Goal: Transaction & Acquisition: Download file/media

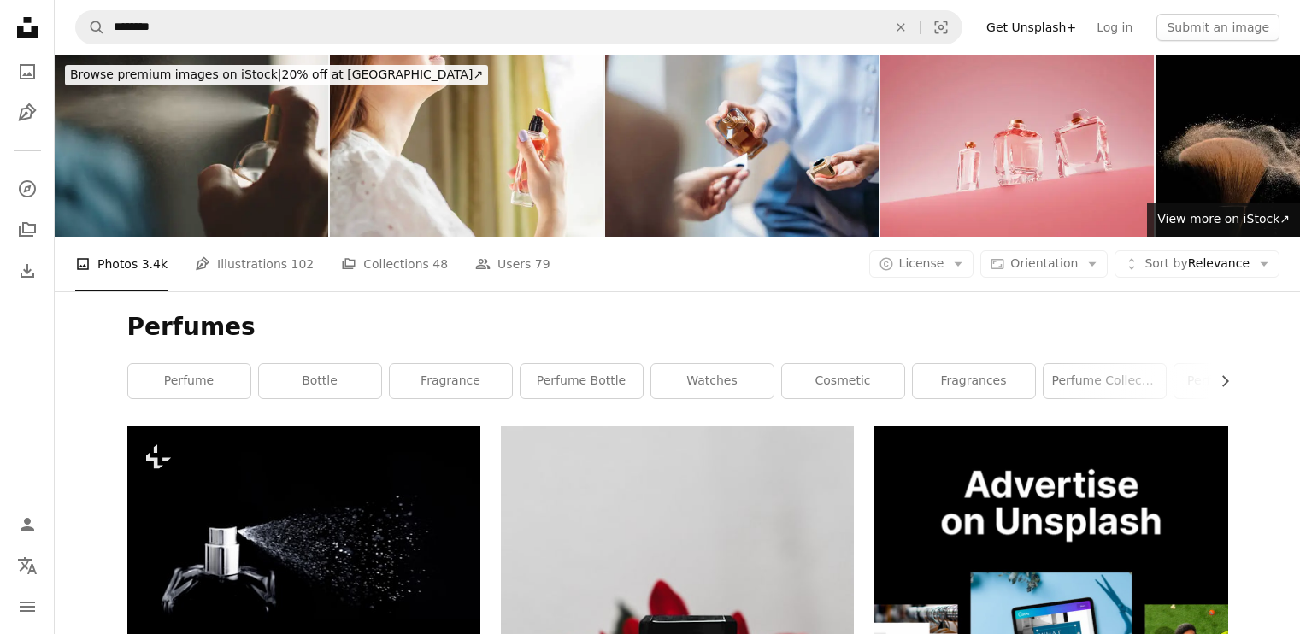
scroll to position [261, 0]
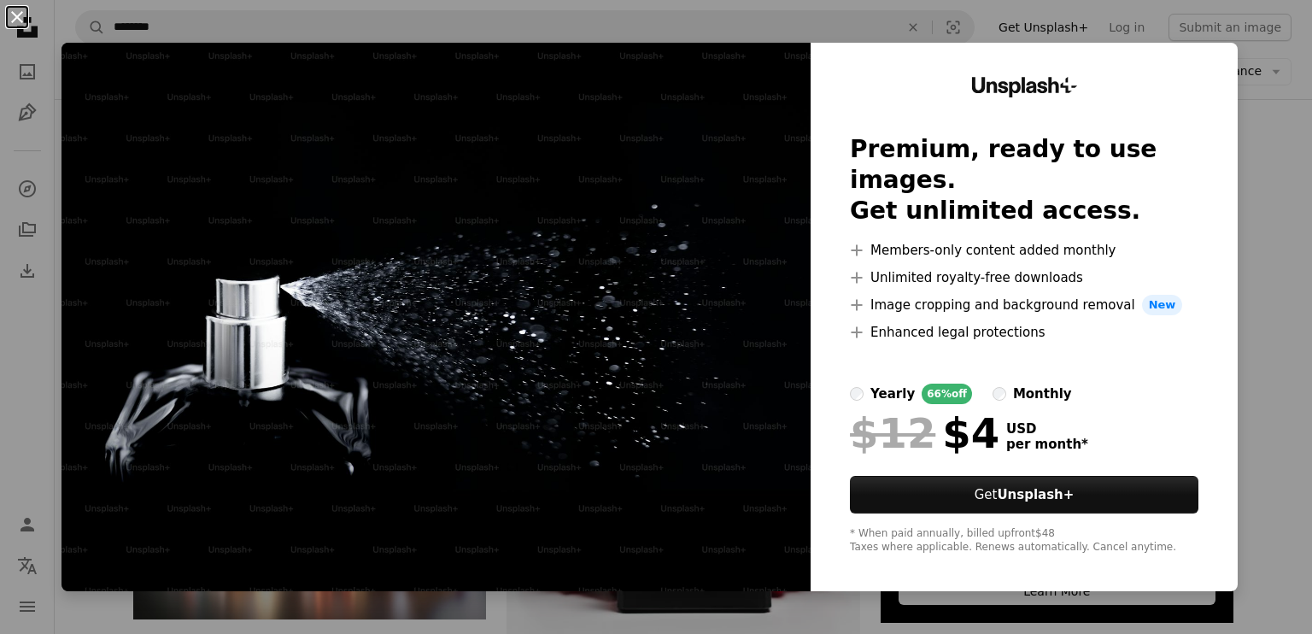
click at [21, 16] on button "An X shape" at bounding box center [17, 17] width 21 height 21
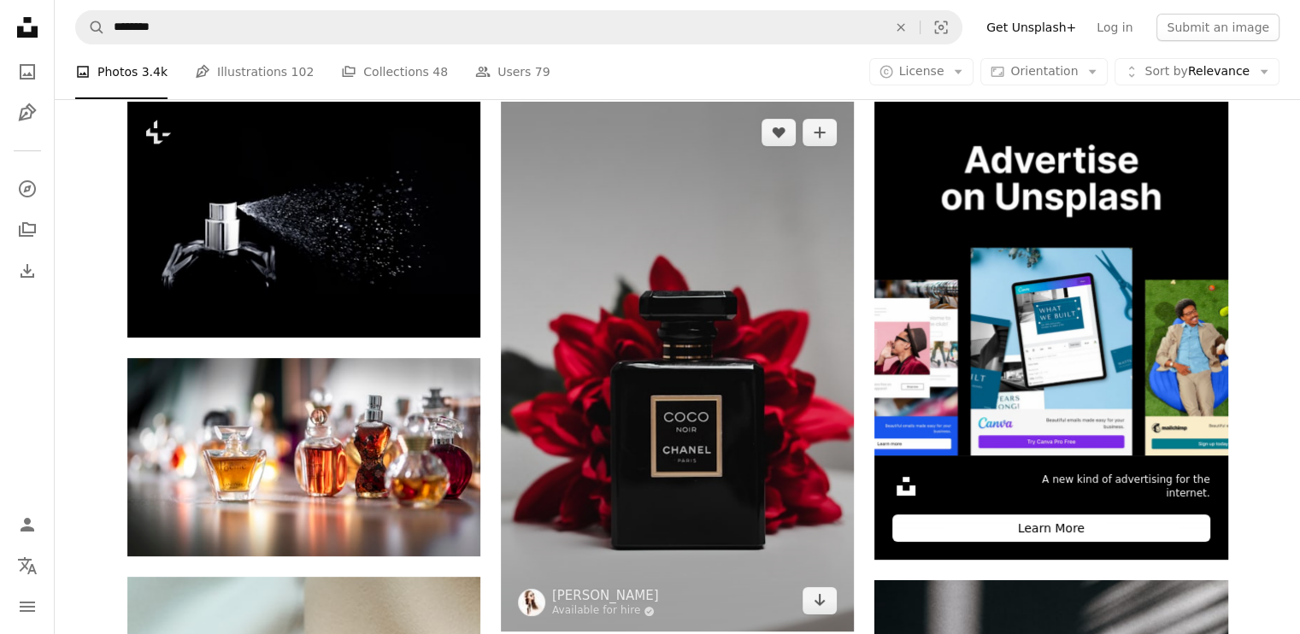
scroll to position [347, 0]
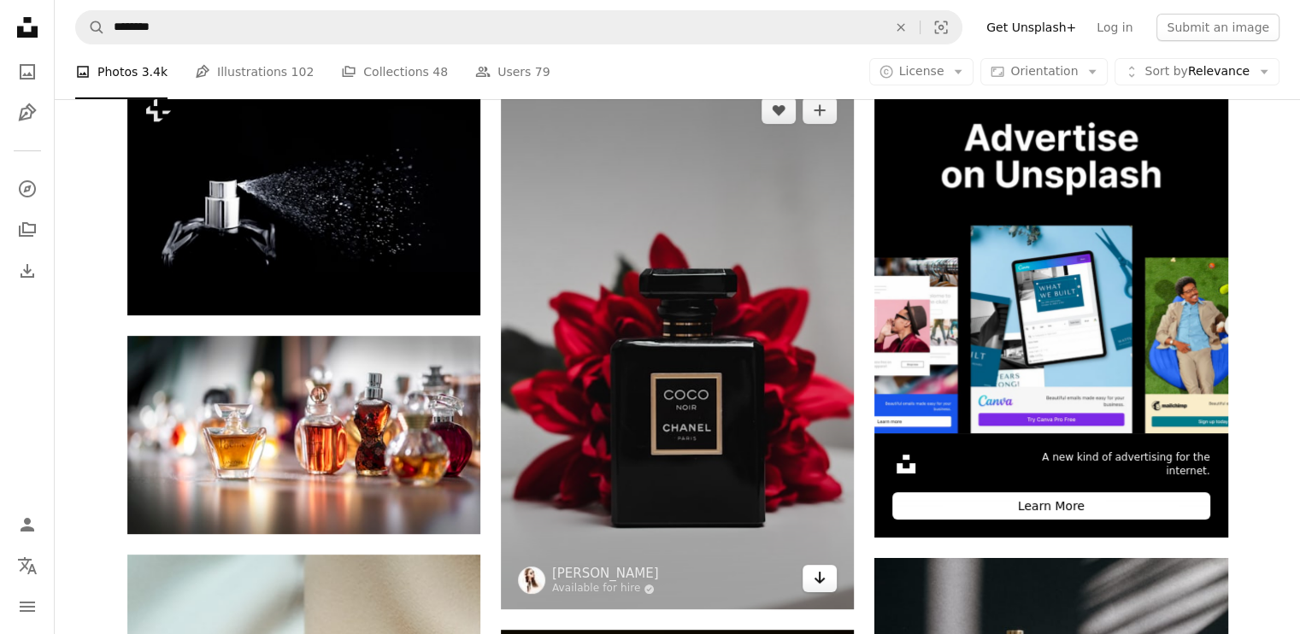
click at [824, 584] on icon "Arrow pointing down" at bounding box center [820, 577] width 14 height 21
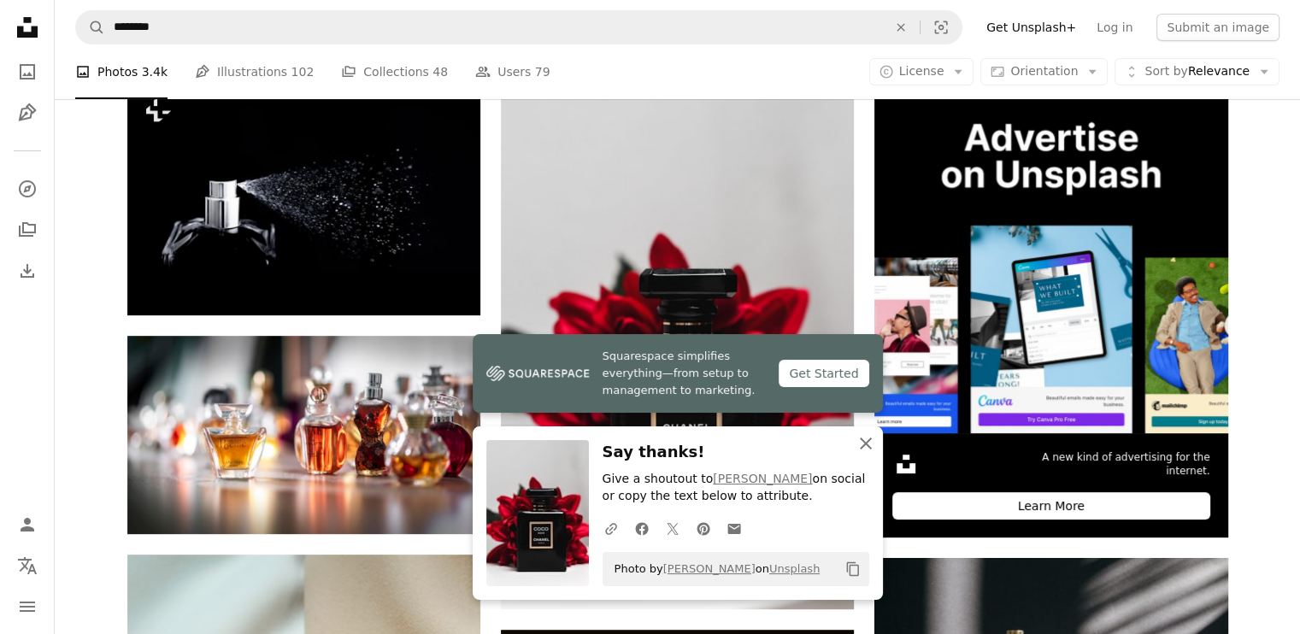
click at [867, 453] on icon "An X shape" at bounding box center [865, 443] width 21 height 21
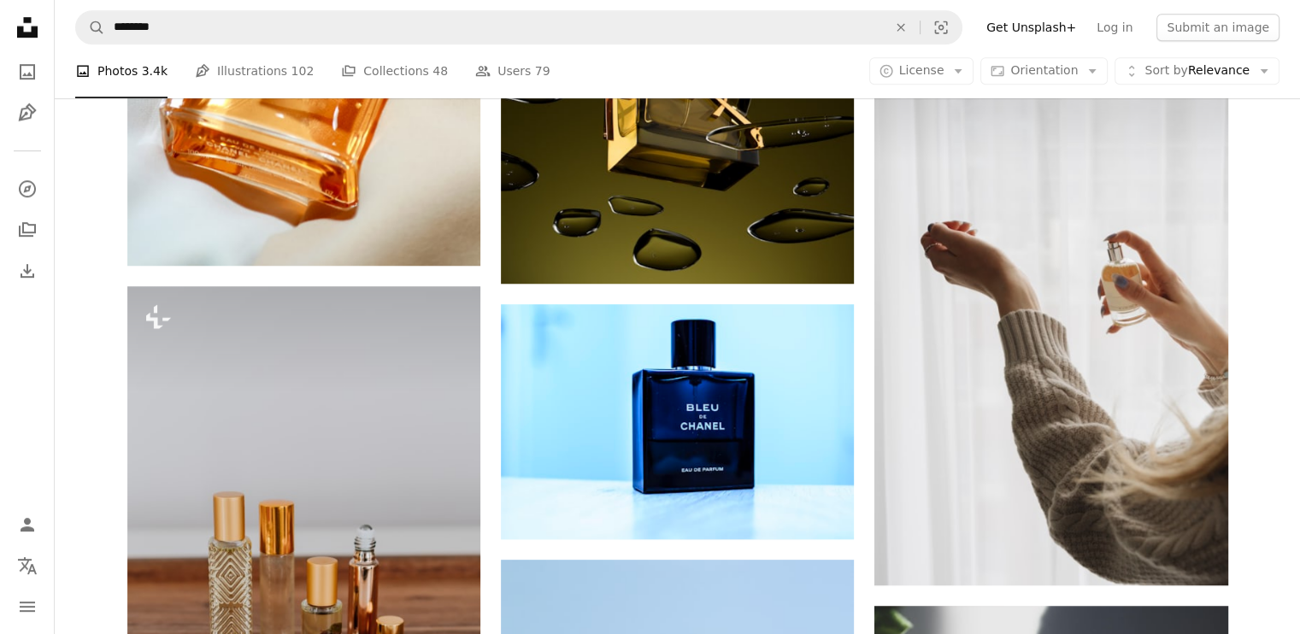
scroll to position [1134, 0]
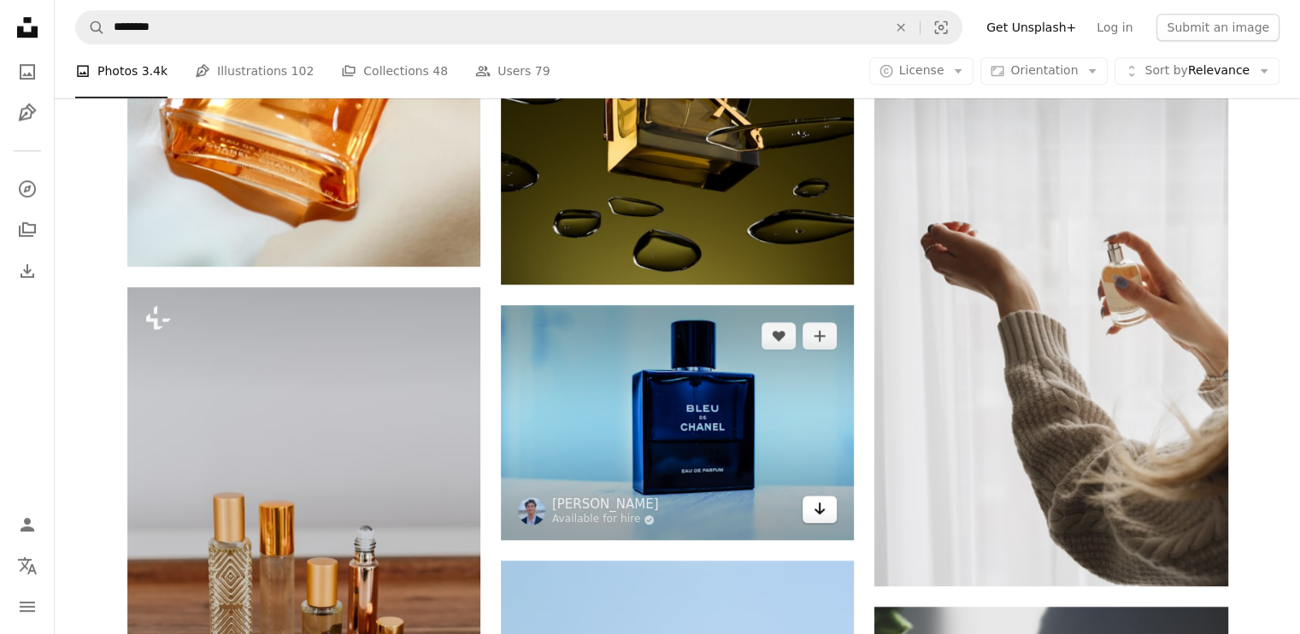
click at [821, 515] on icon "Arrow pointing down" at bounding box center [820, 508] width 14 height 21
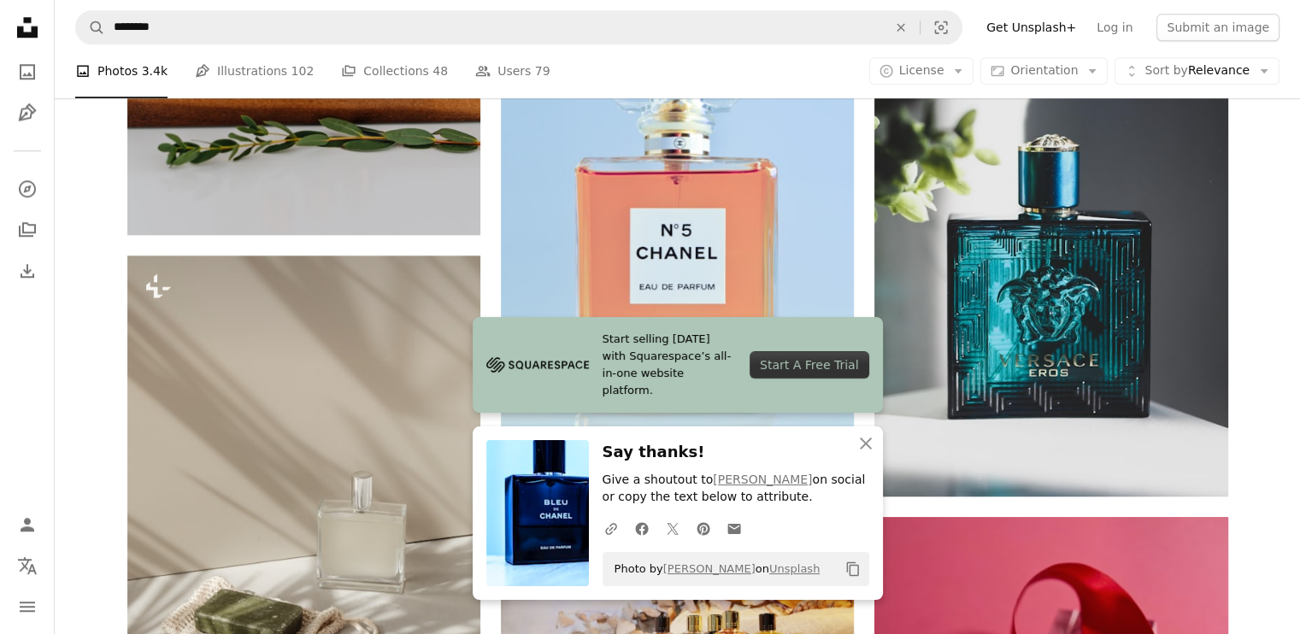
scroll to position [1722, 0]
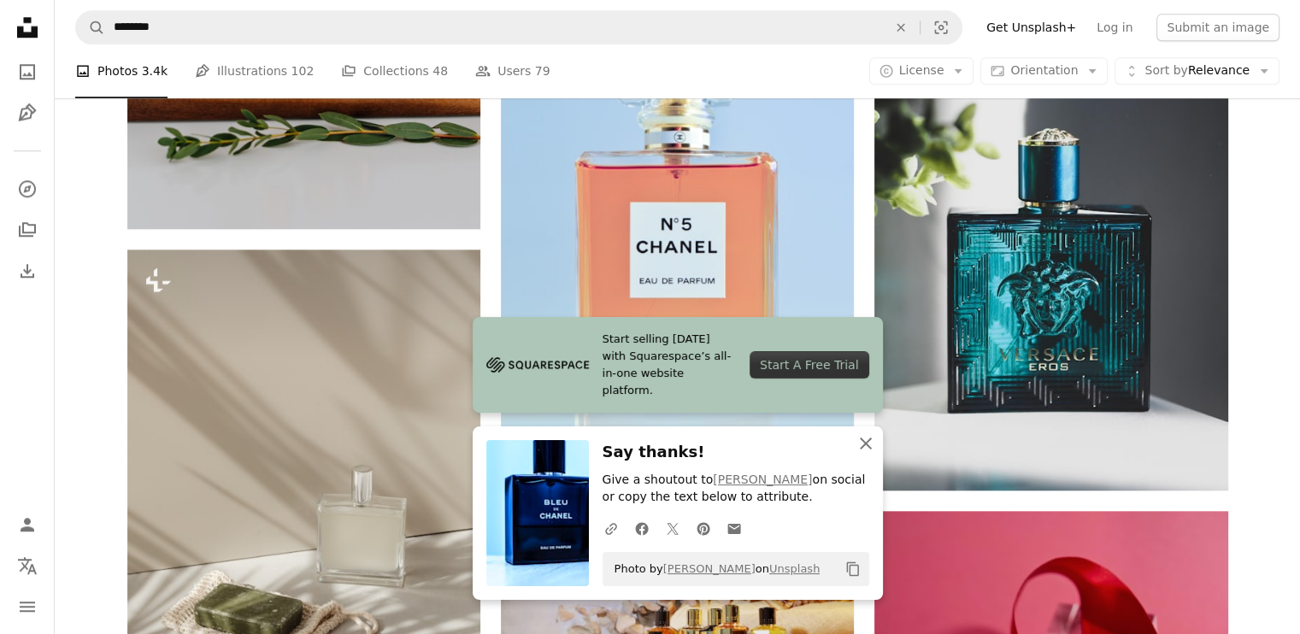
click at [860, 443] on icon "An X shape" at bounding box center [865, 443] width 21 height 21
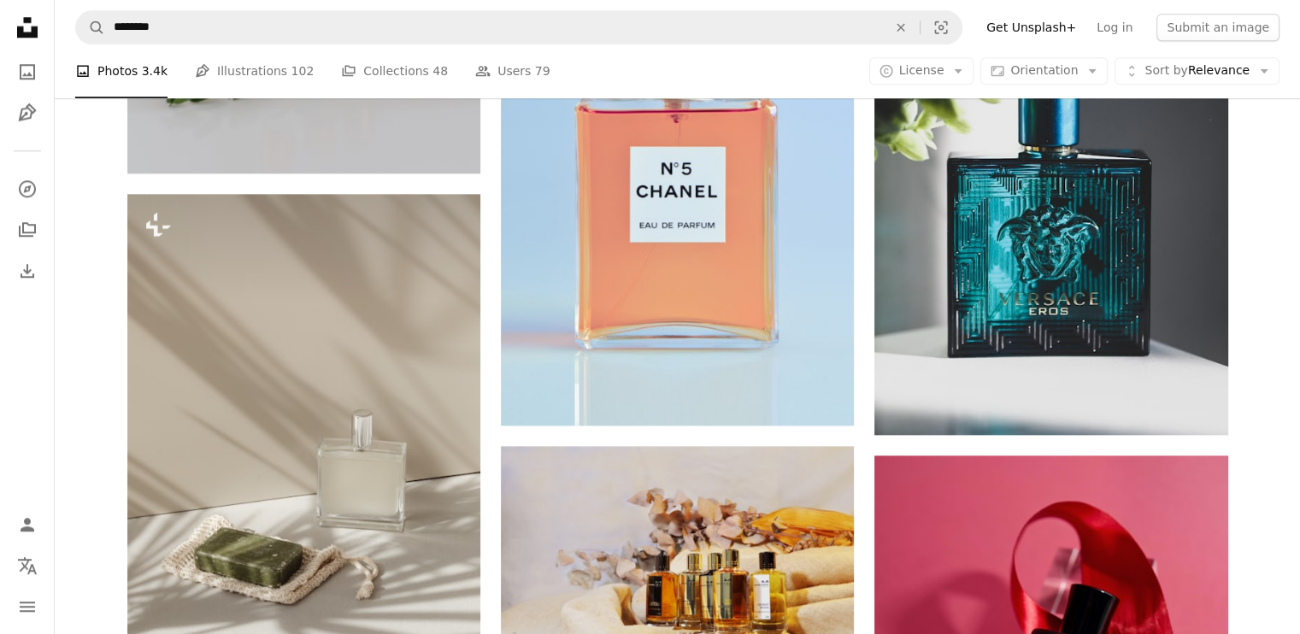
scroll to position [1777, 0]
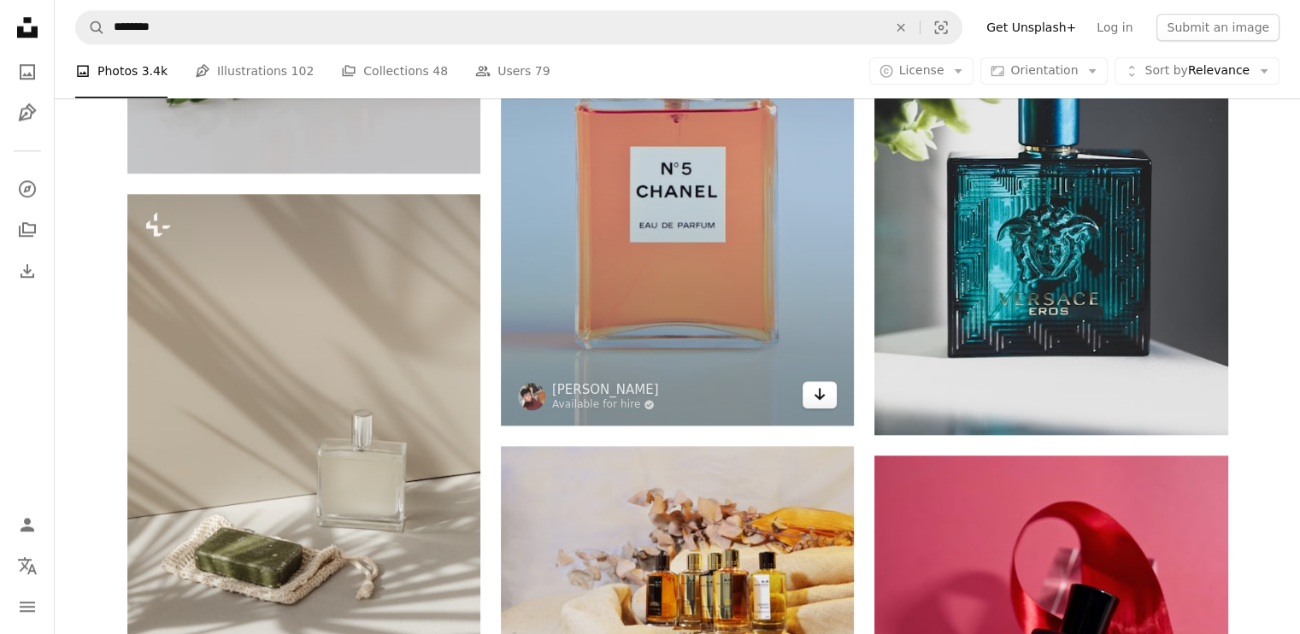
click at [813, 403] on link "Arrow pointing down" at bounding box center [819, 394] width 34 height 27
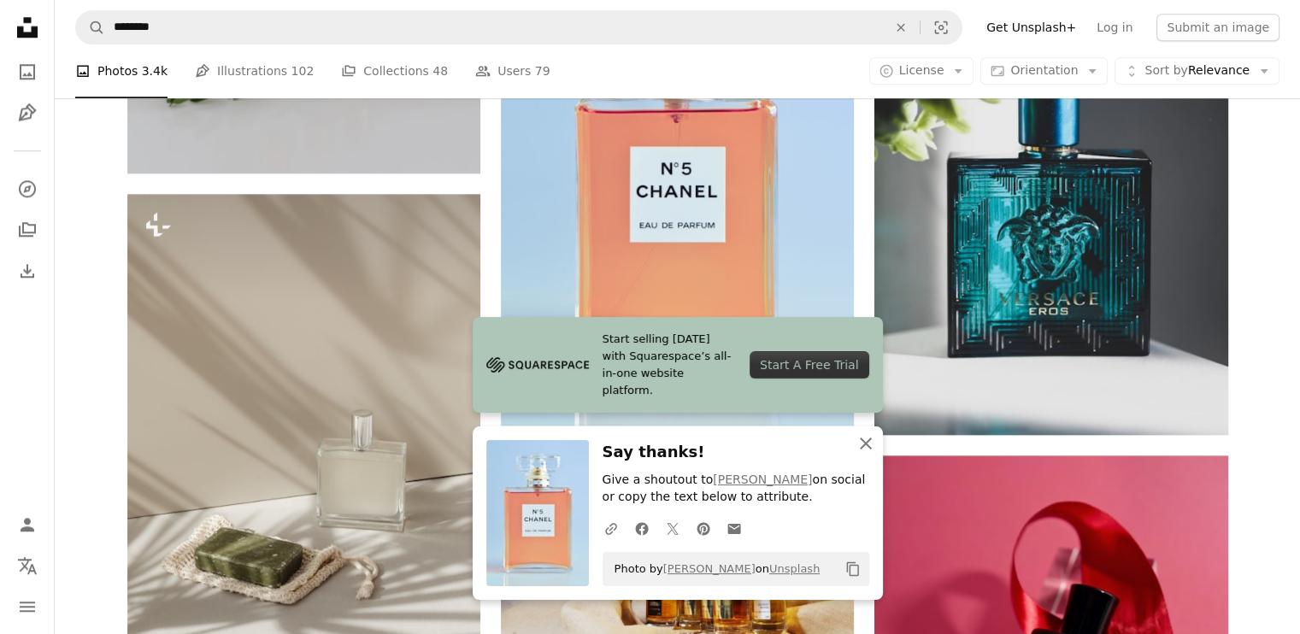
click at [871, 449] on icon "An X shape" at bounding box center [865, 443] width 21 height 21
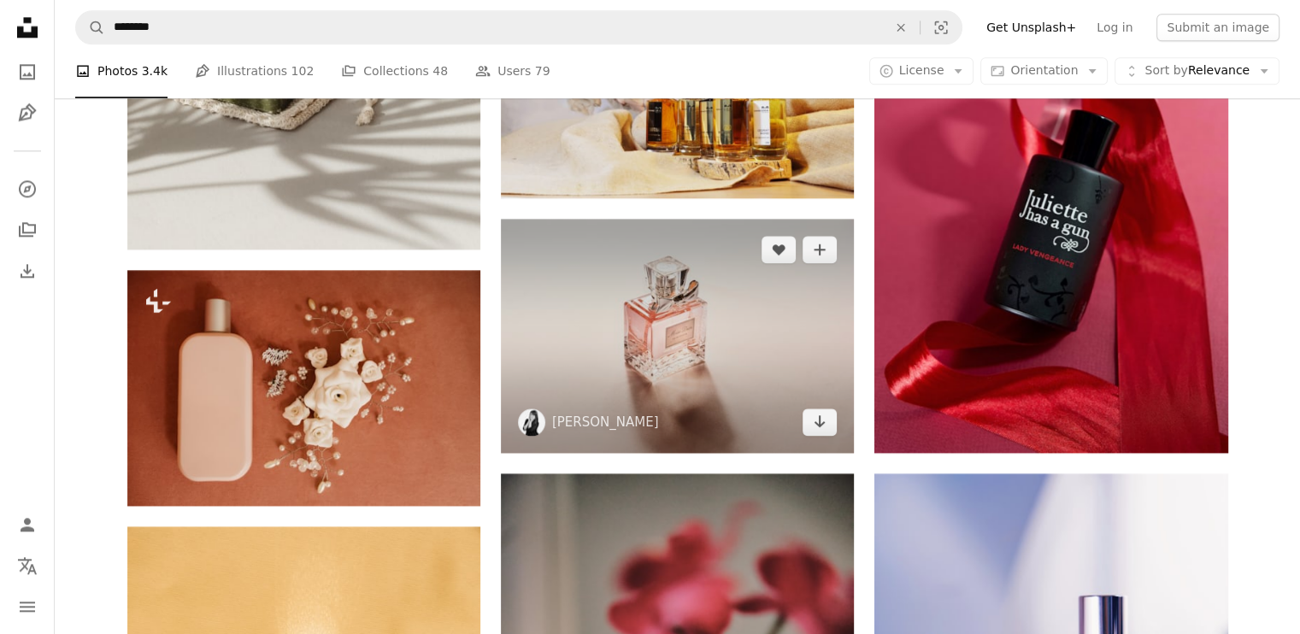
scroll to position [2252, 0]
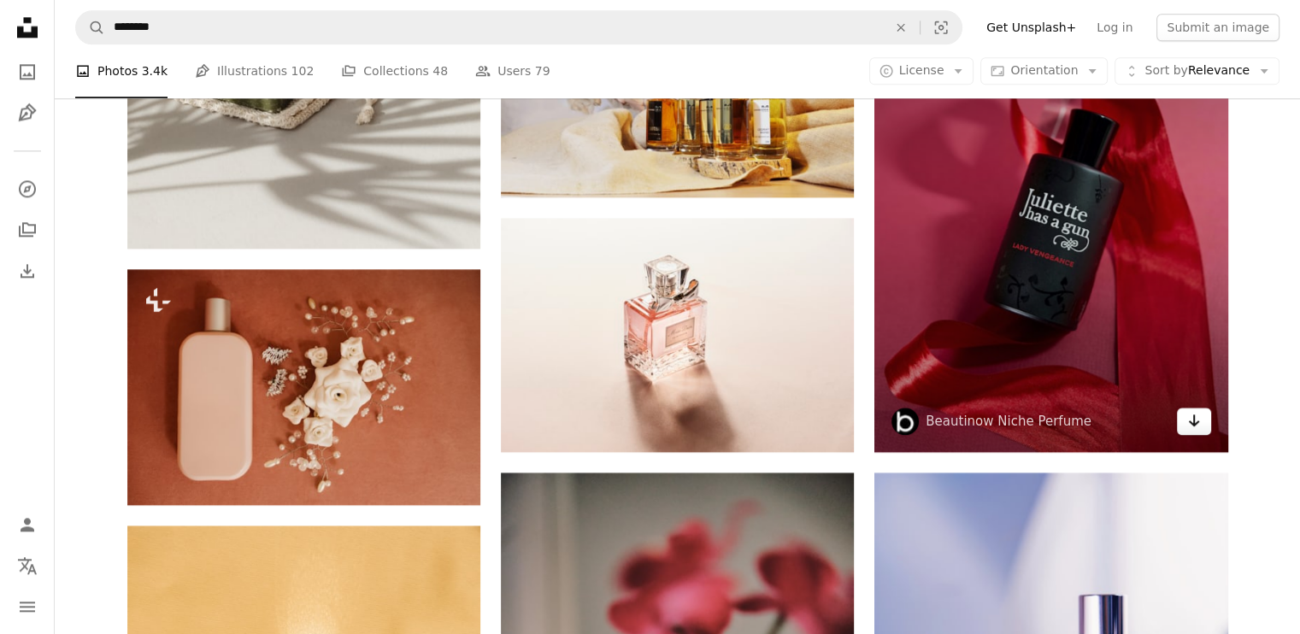
click at [1203, 427] on link "Arrow pointing down" at bounding box center [1193, 421] width 34 height 27
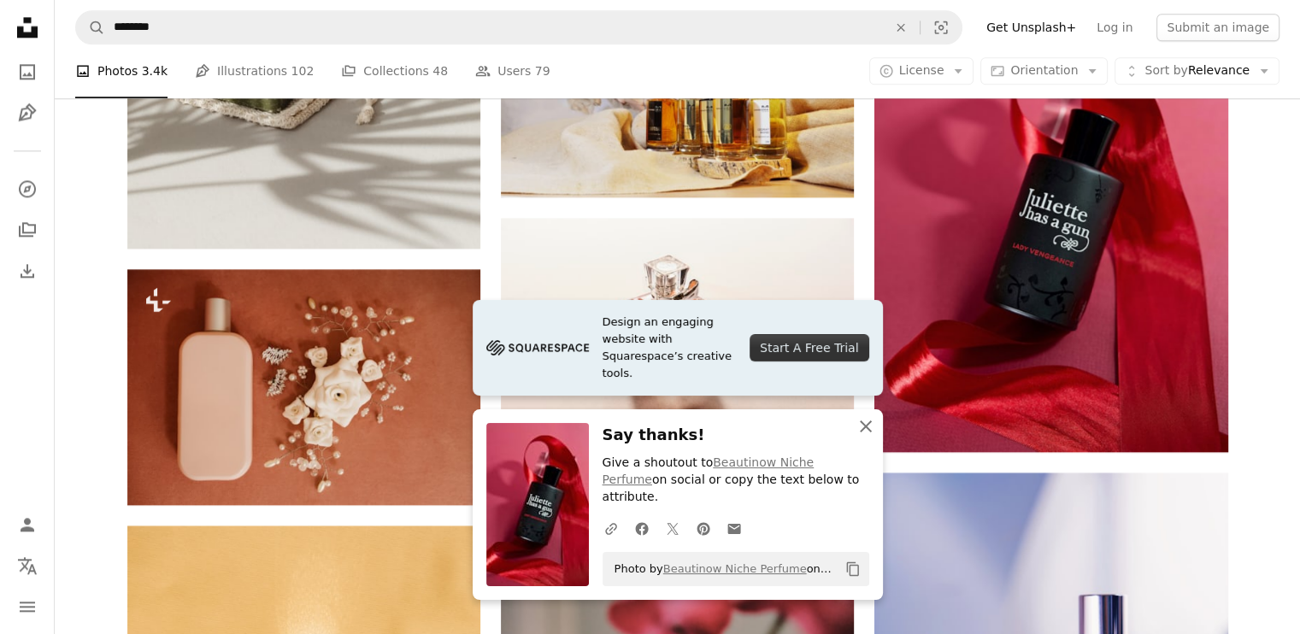
click at [863, 437] on icon "An X shape" at bounding box center [865, 426] width 21 height 21
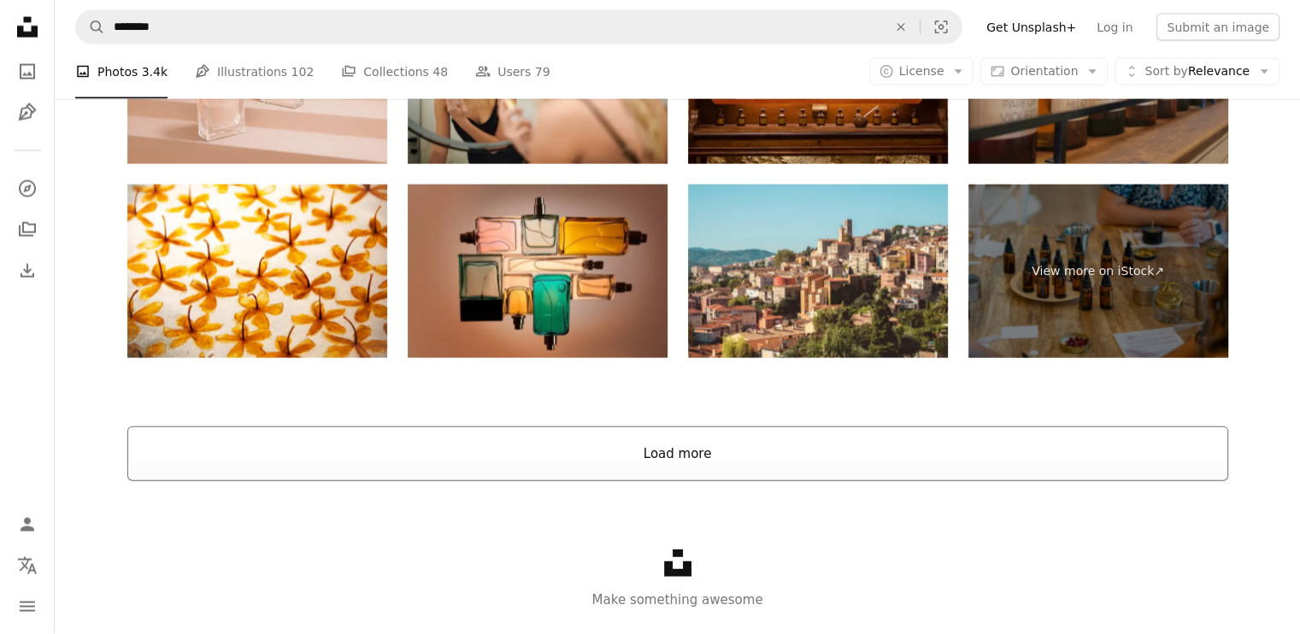
click at [701, 461] on button "Load more" at bounding box center [677, 453] width 1100 height 55
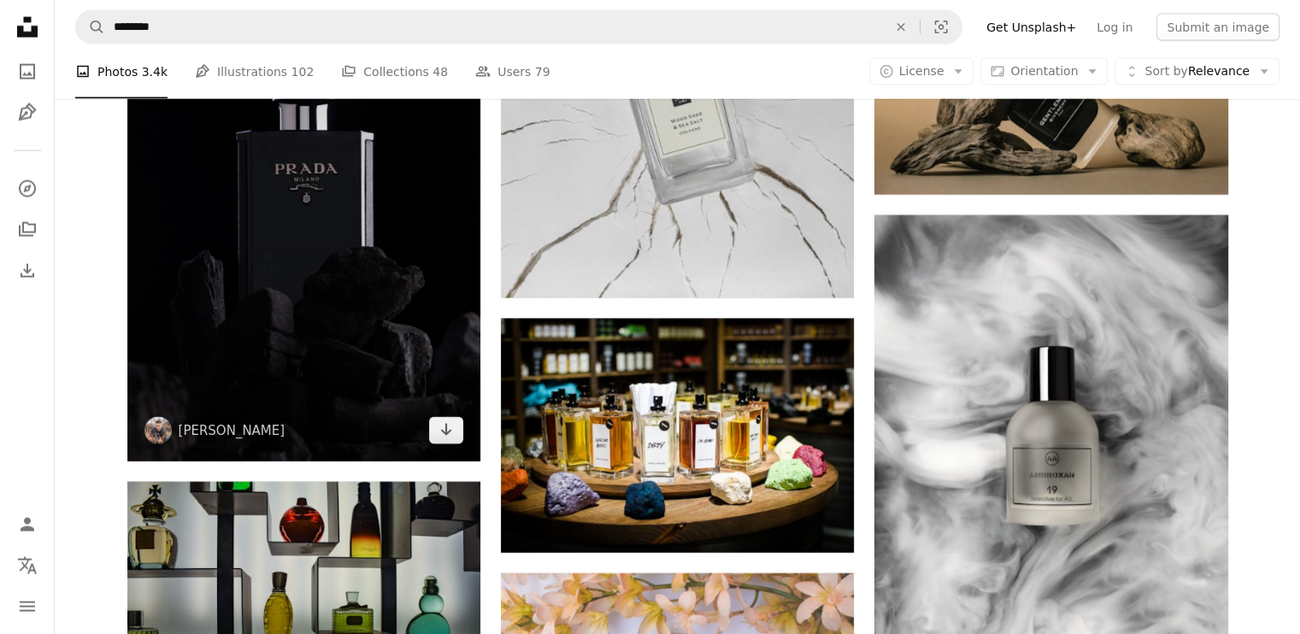
scroll to position [3933, 0]
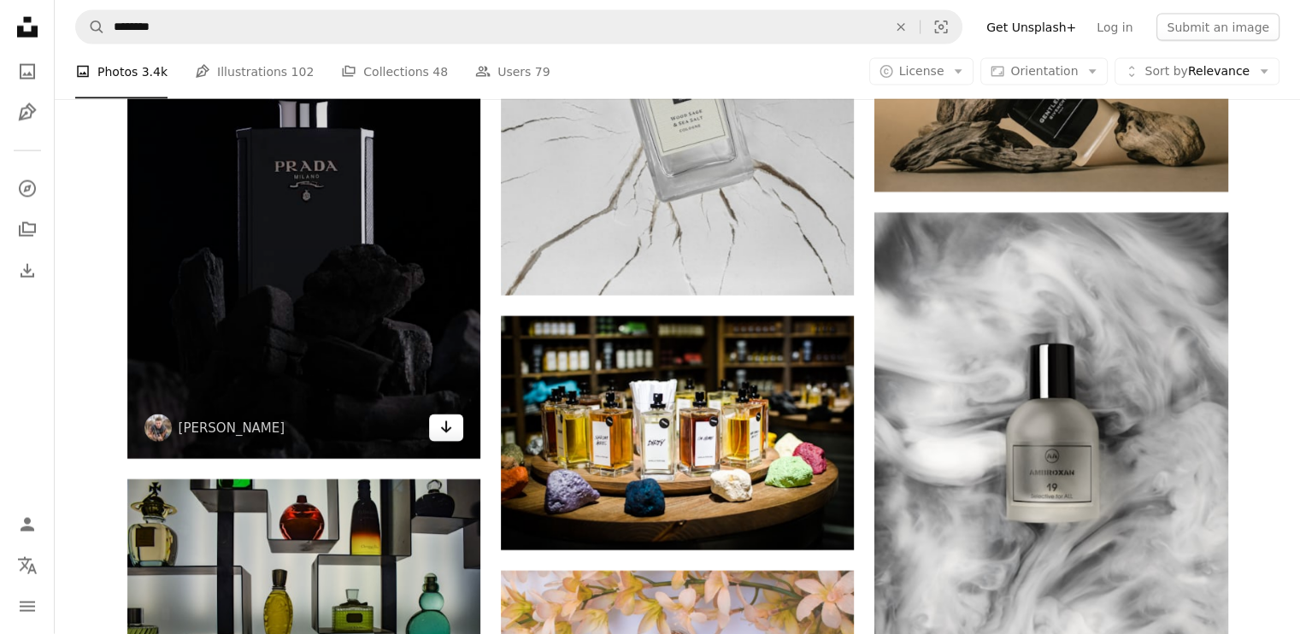
click at [442, 436] on icon "Arrow pointing down" at bounding box center [446, 427] width 14 height 21
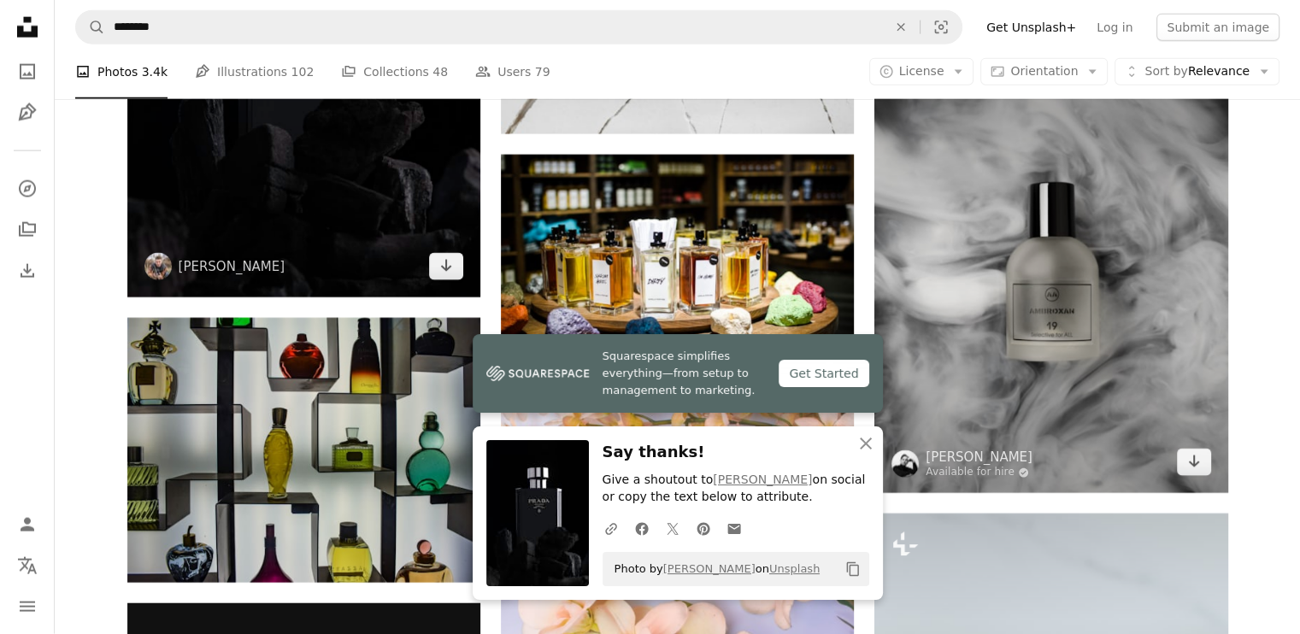
scroll to position [4096, 0]
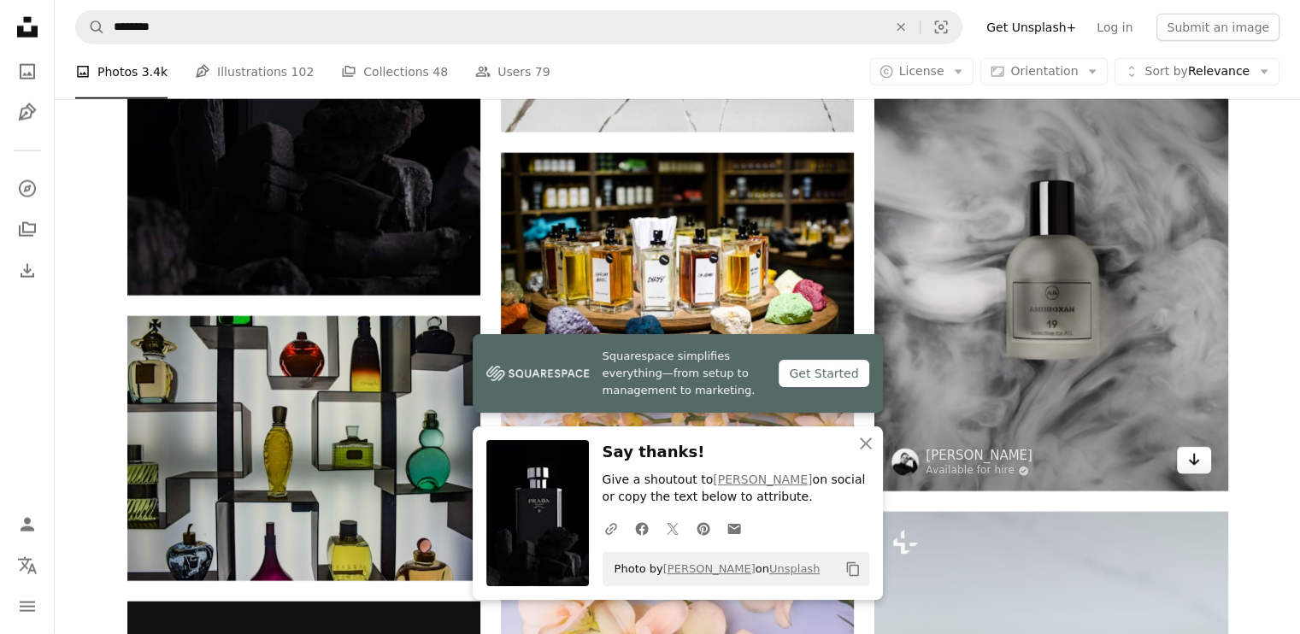
click at [1193, 460] on icon "Download" at bounding box center [1193, 460] width 11 height 12
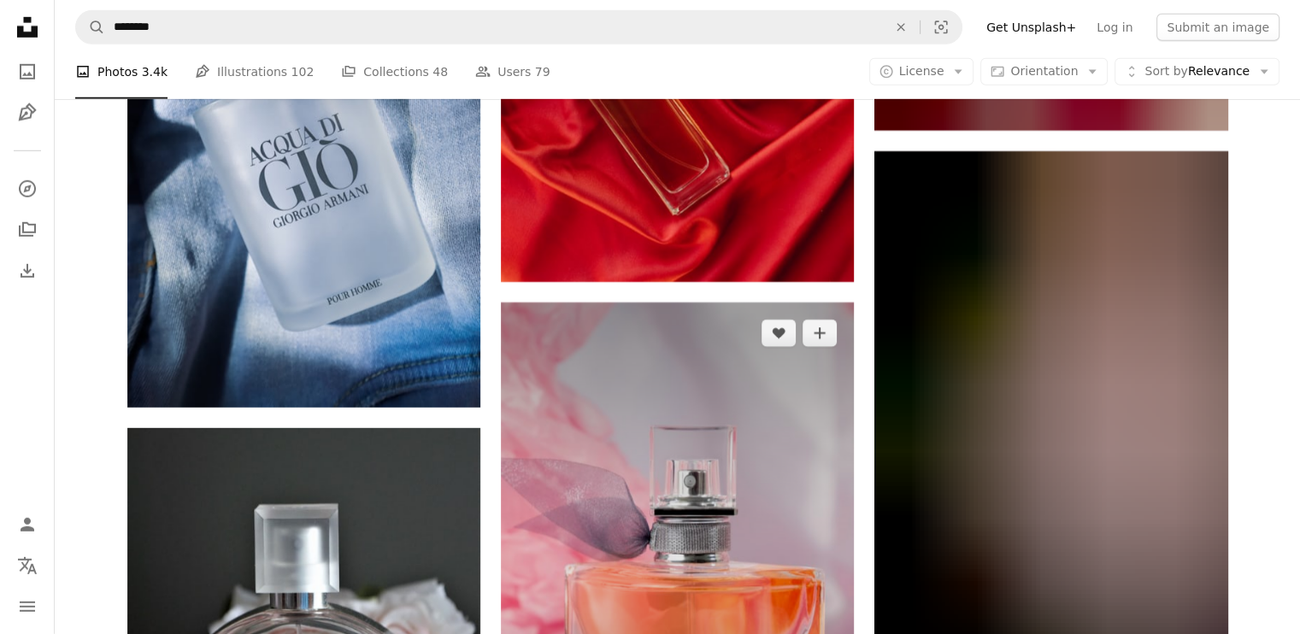
scroll to position [5268, 0]
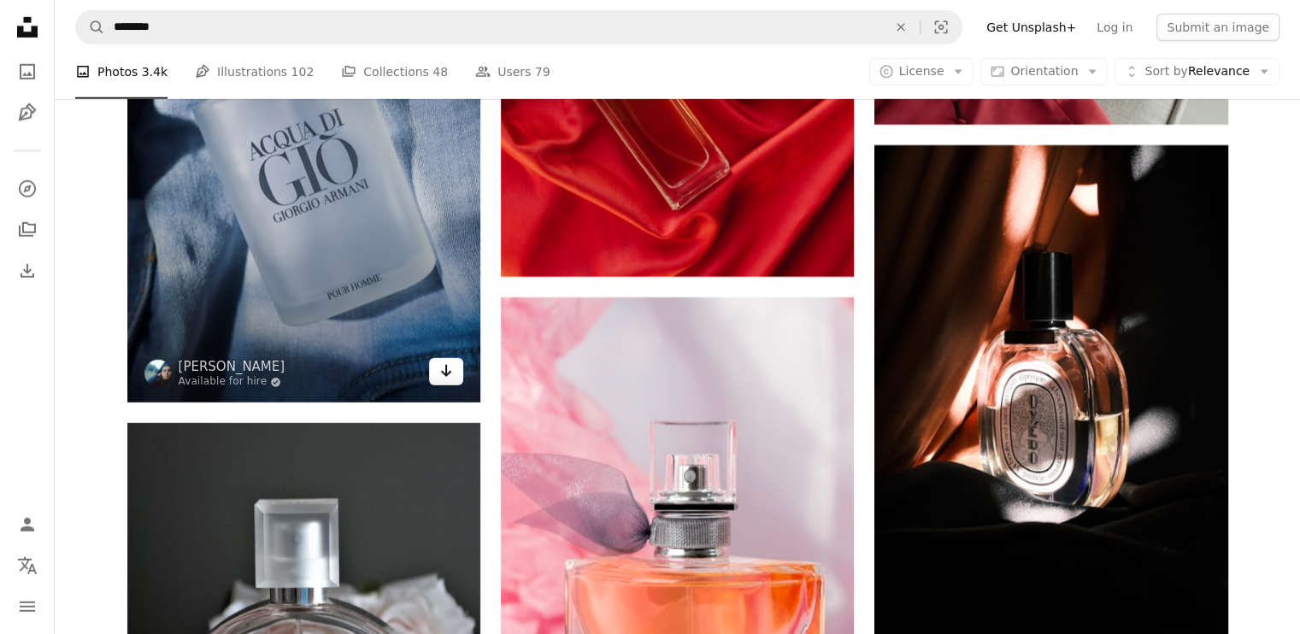
click at [441, 378] on icon "Arrow pointing down" at bounding box center [446, 371] width 14 height 21
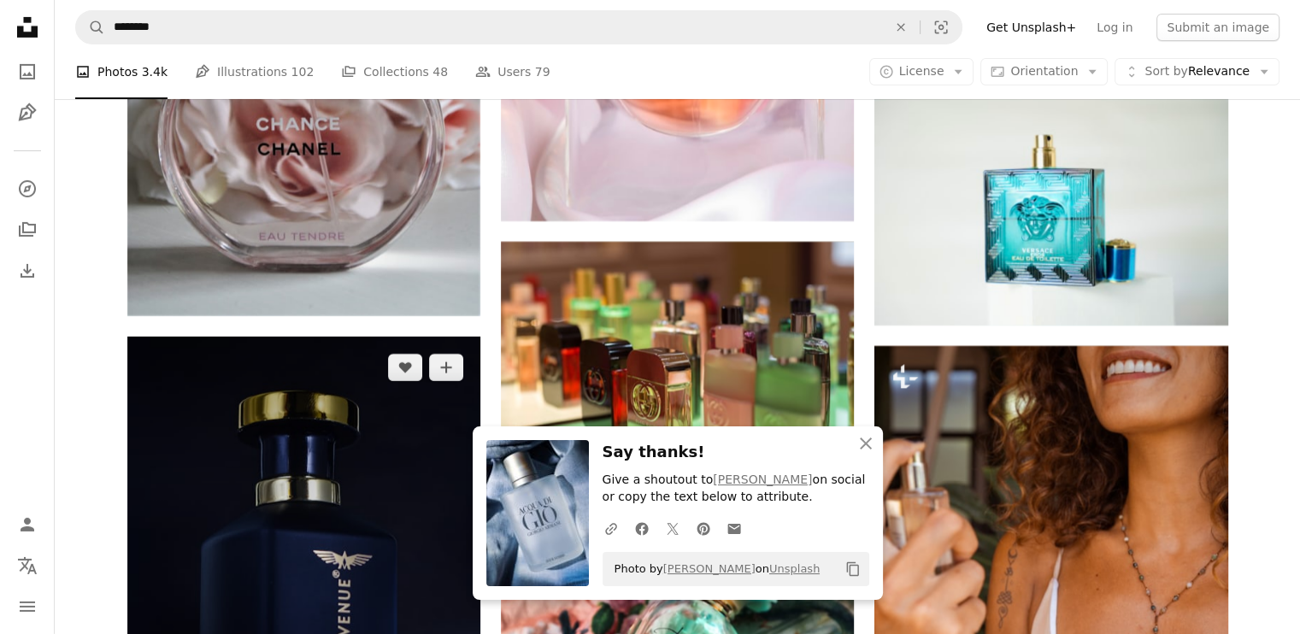
scroll to position [5882, 0]
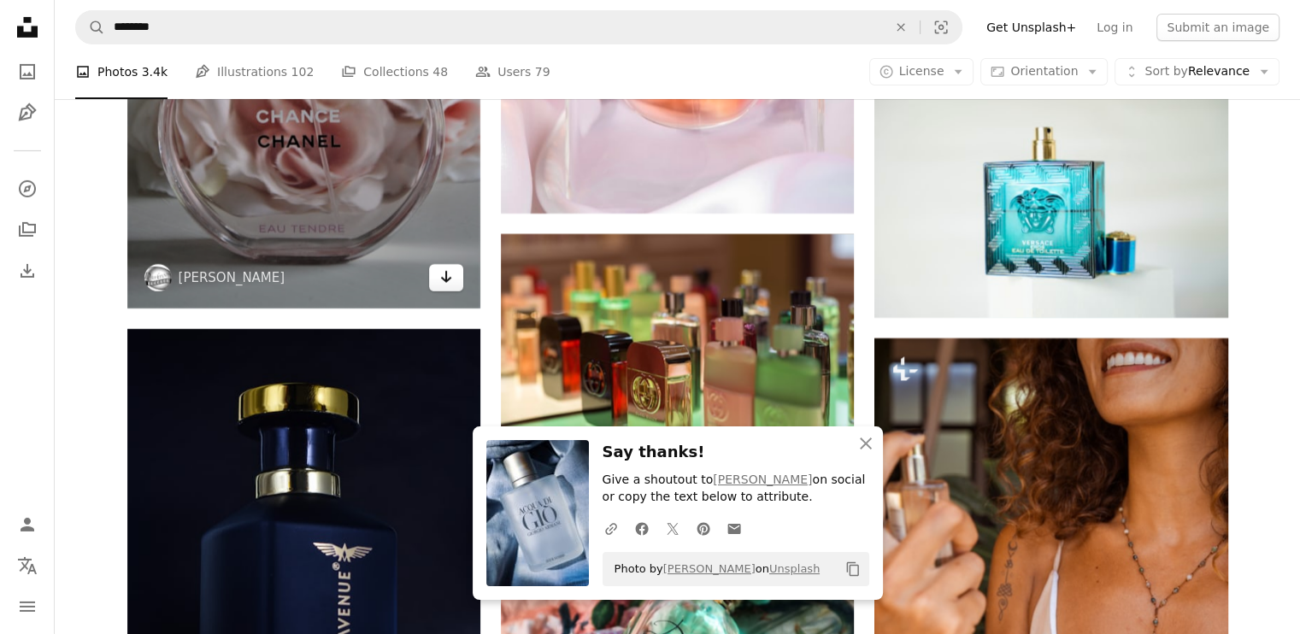
click at [436, 266] on link "Arrow pointing down" at bounding box center [446, 277] width 34 height 27
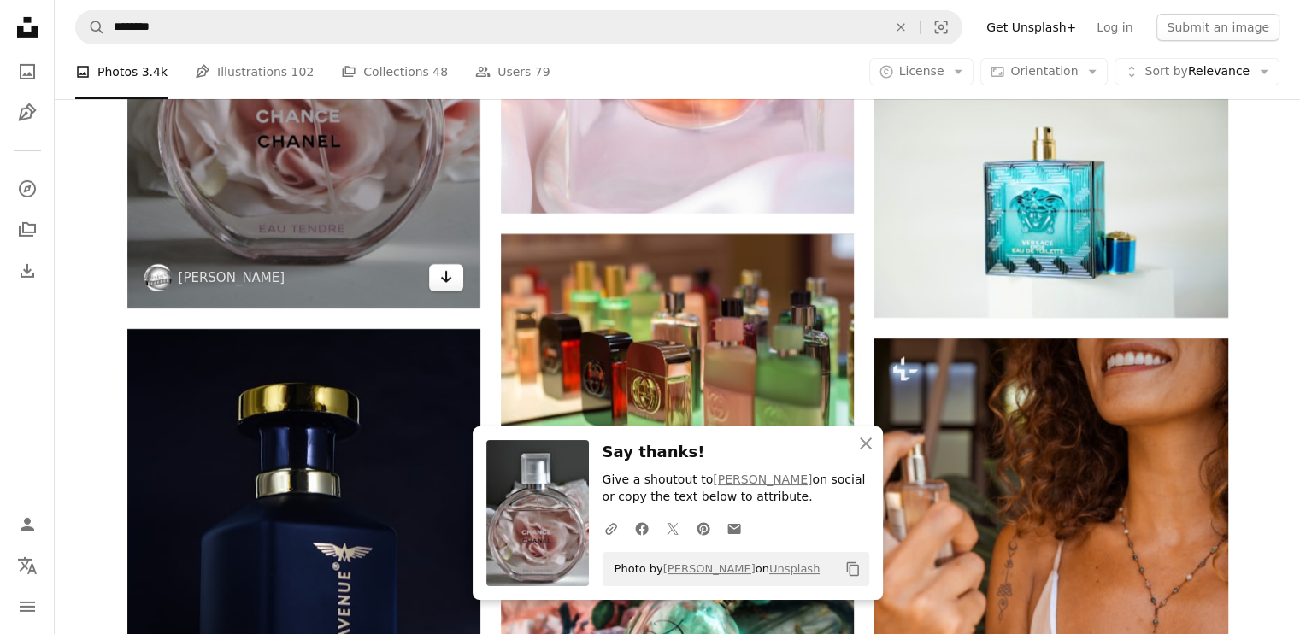
click at [445, 273] on icon "Download" at bounding box center [446, 277] width 11 height 12
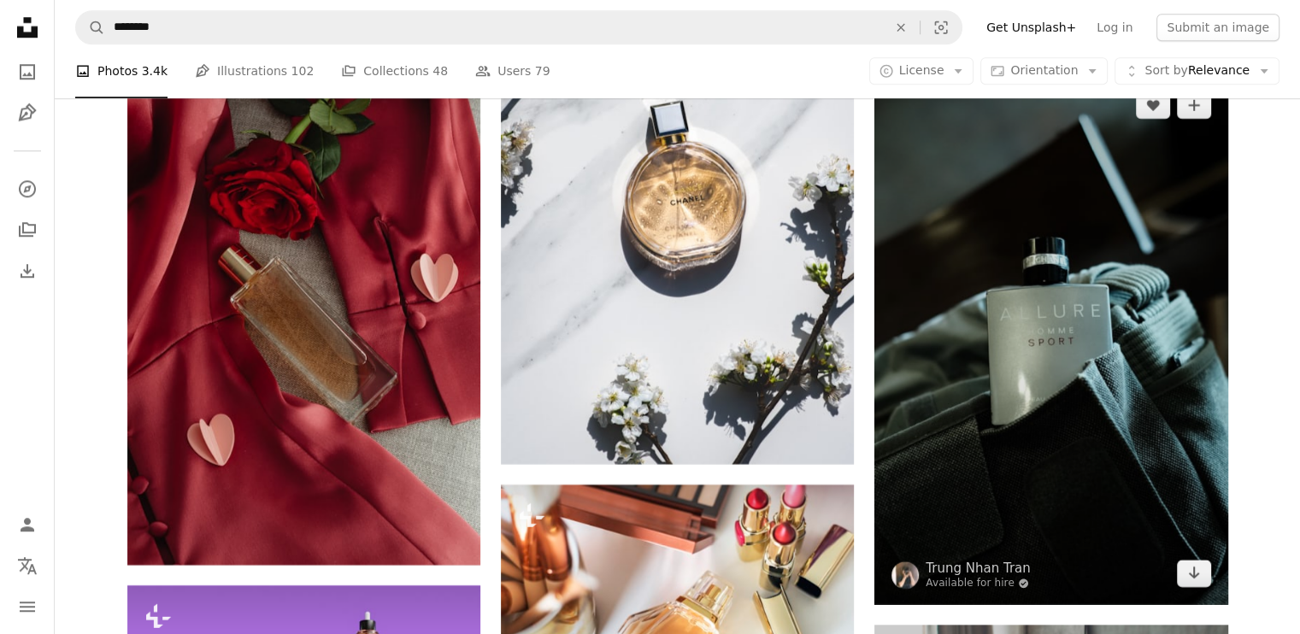
scroll to position [8081, 0]
click at [1192, 576] on icon "Download" at bounding box center [1193, 573] width 11 height 12
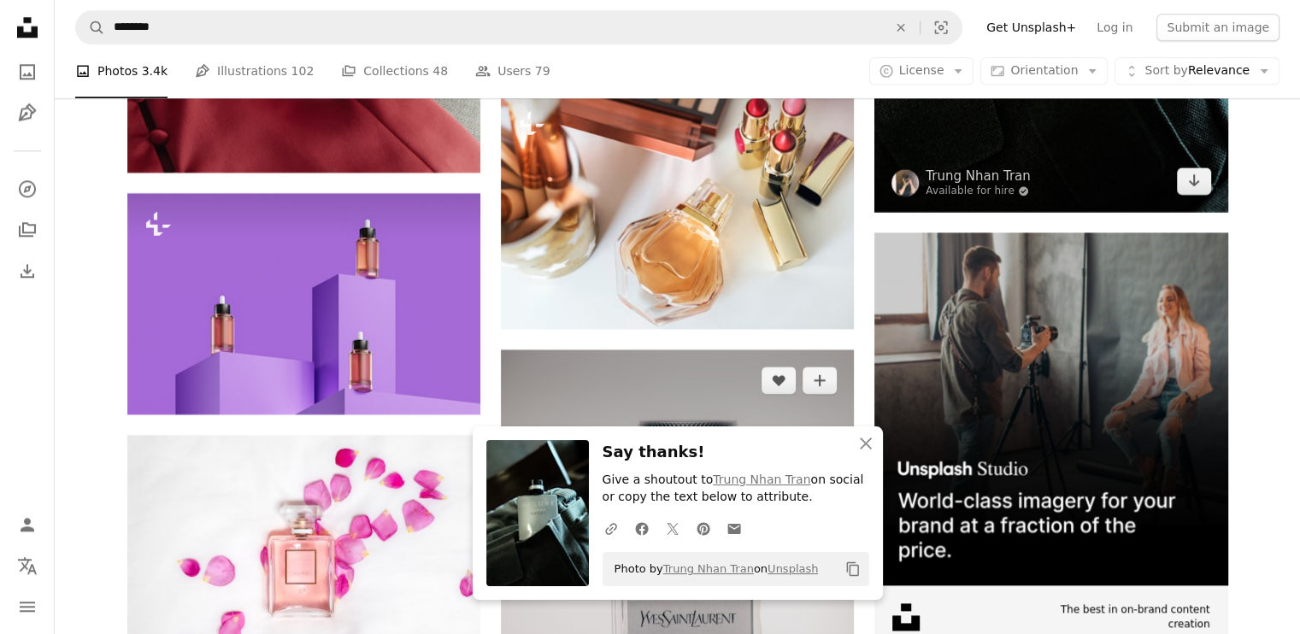
scroll to position [8518, 0]
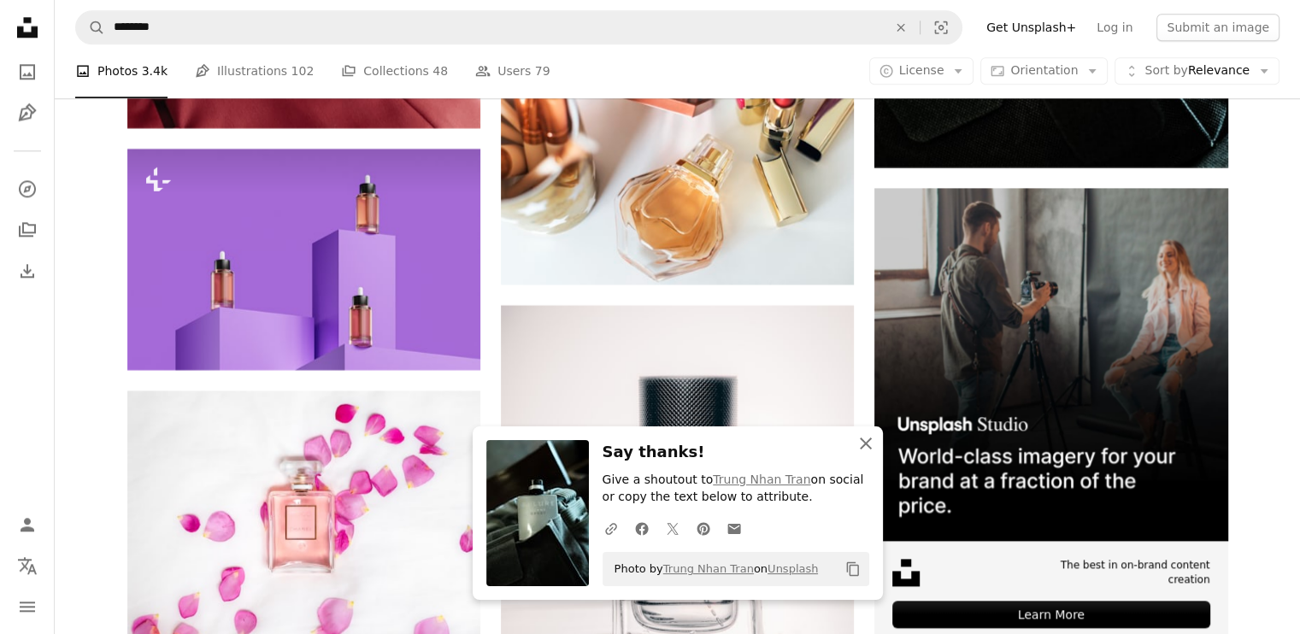
click at [862, 443] on icon "An X shape" at bounding box center [865, 443] width 21 height 21
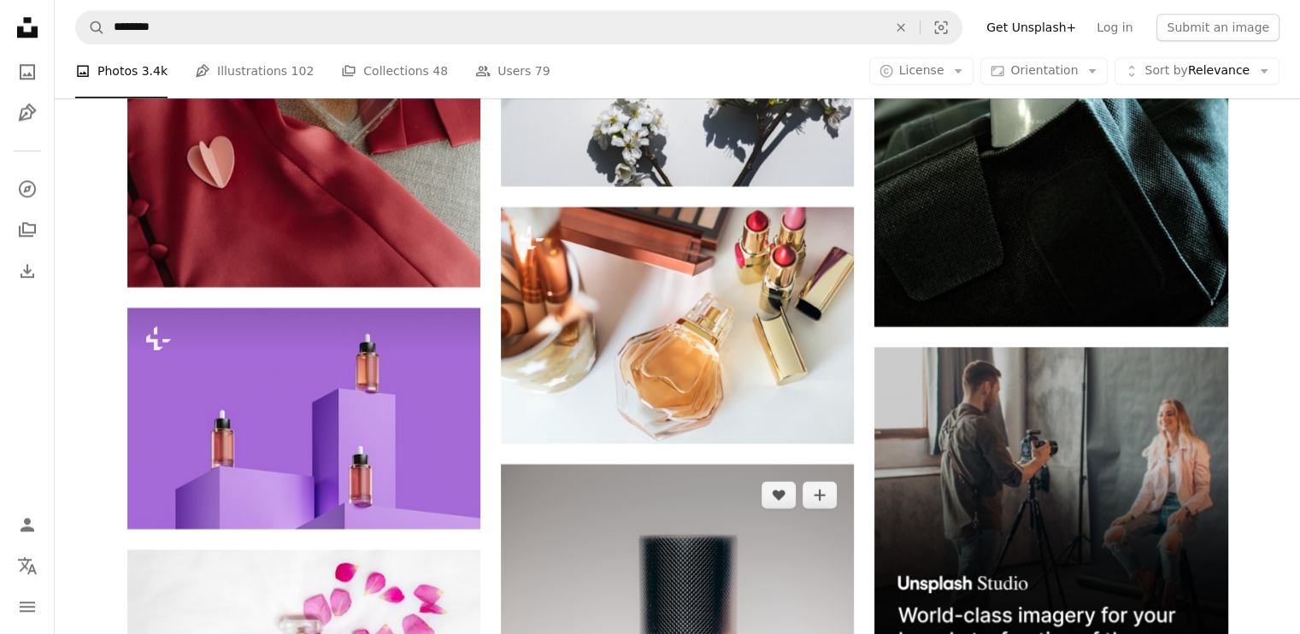
scroll to position [8332, 0]
